Goal: Information Seeking & Learning: Learn about a topic

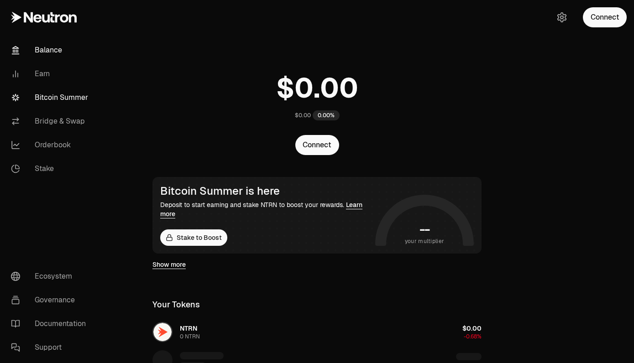
click at [57, 99] on link "Bitcoin Summer" at bounding box center [51, 98] width 95 height 24
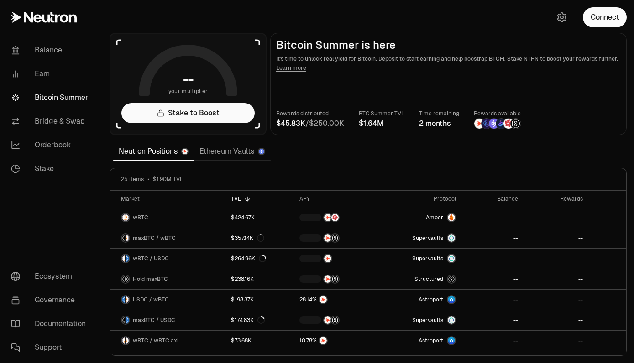
click at [228, 152] on link "Ethereum Vaults" at bounding box center [232, 151] width 77 height 18
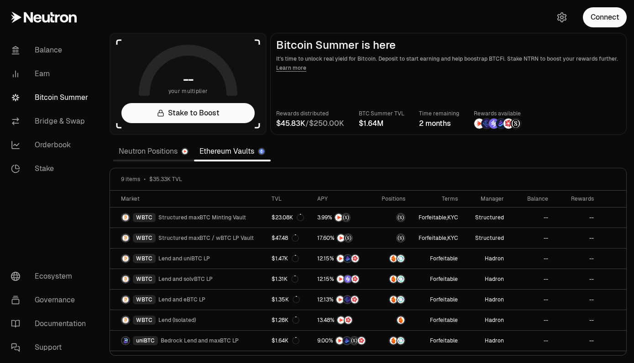
click at [132, 149] on link "Neutron Positions" at bounding box center [153, 151] width 81 height 18
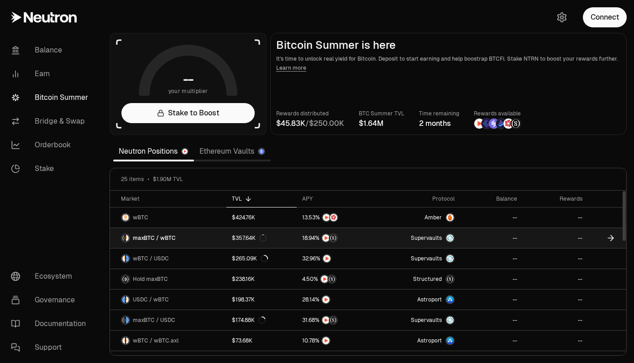
click at [181, 240] on link "maxBTC / wBTC" at bounding box center [168, 238] width 116 height 20
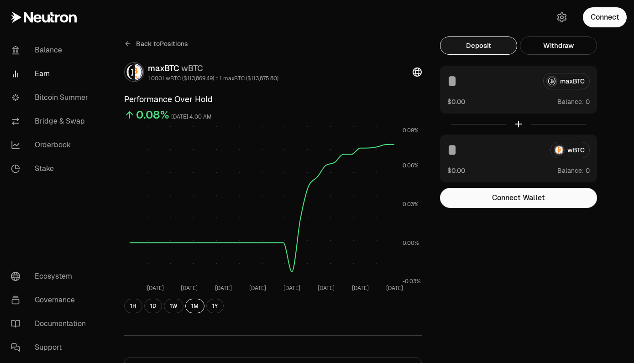
click at [125, 45] on icon at bounding box center [127, 43] width 7 height 7
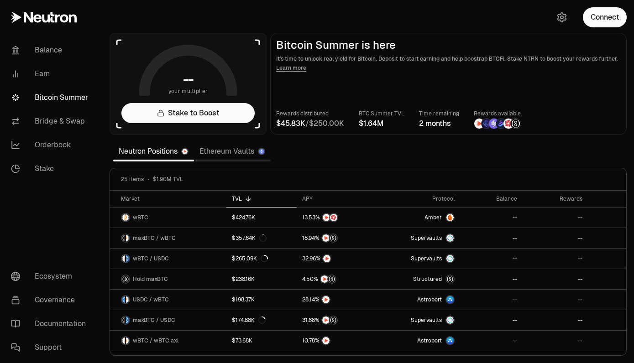
click at [221, 154] on link "Ethereum Vaults" at bounding box center [232, 151] width 77 height 18
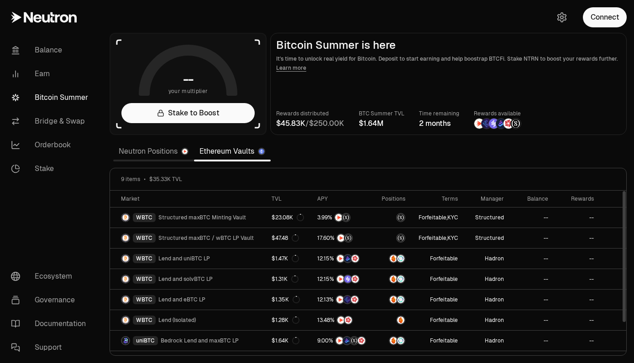
click at [154, 151] on link "Neutron Positions" at bounding box center [153, 151] width 81 height 18
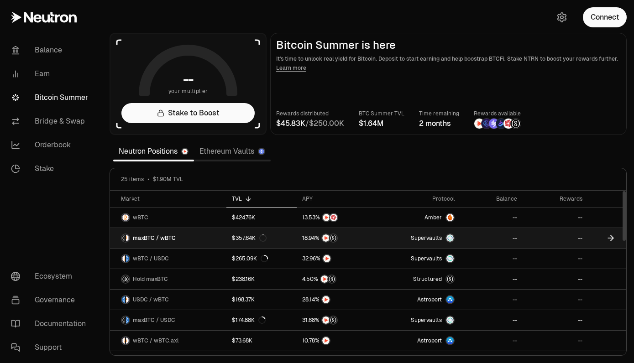
click at [182, 240] on link "maxBTC / wBTC" at bounding box center [168, 238] width 116 height 20
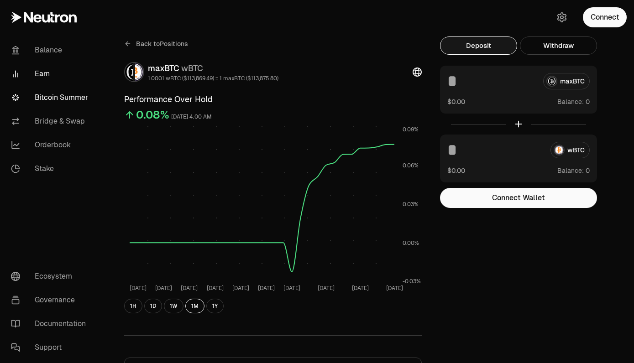
click at [58, 94] on link "Bitcoin Summer" at bounding box center [51, 98] width 95 height 24
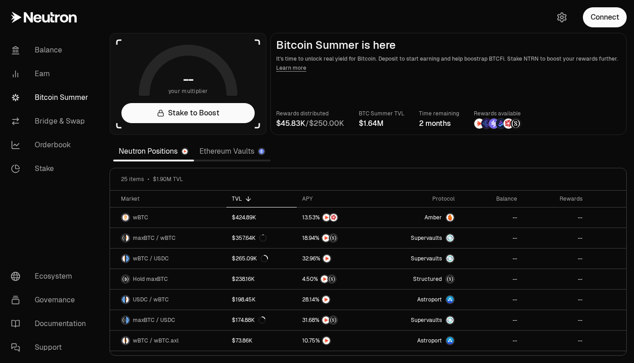
click at [185, 78] on h1 "--" at bounding box center [188, 79] width 11 height 15
click at [332, 149] on section "-- your multiplier Stake to Boost Bitcoin Summer is here It's time to unlock re…" at bounding box center [368, 181] width 532 height 363
